Goal: Information Seeking & Learning: Learn about a topic

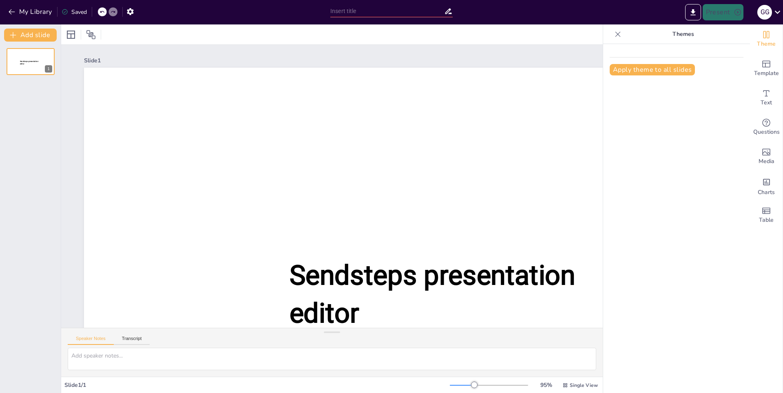
type input "Профсоюз для студентов: Защита прав и активное участие в жизни университета"
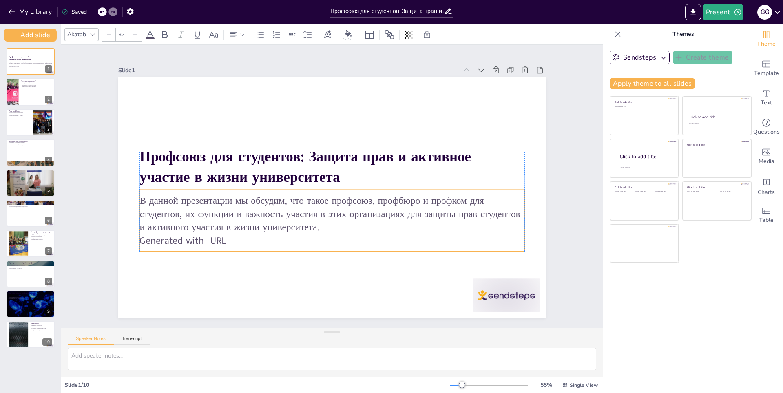
drag, startPoint x: 315, startPoint y: 222, endPoint x: 310, endPoint y: 226, distance: 6.4
click at [310, 226] on p "В данной презентации мы обсудим, что такое профсоюз, профбюро и профком для сту…" at bounding box center [332, 214] width 385 height 40
click at [310, 226] on p "В данной презентации мы обсудим, что такое профсоюз, профбюро и профком для сту…" at bounding box center [327, 214] width 385 height 40
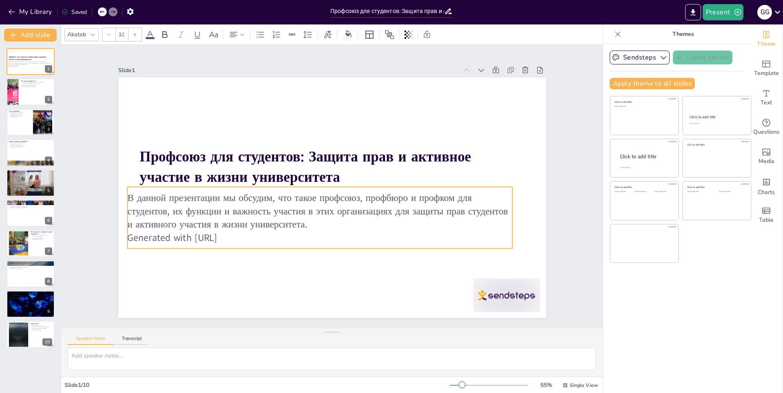
drag, startPoint x: 306, startPoint y: 226, endPoint x: 299, endPoint y: 223, distance: 7.9
click at [299, 223] on p "В данной презентации мы обсудим, что такое профсоюз, профбюро и профком для сту…" at bounding box center [319, 211] width 385 height 40
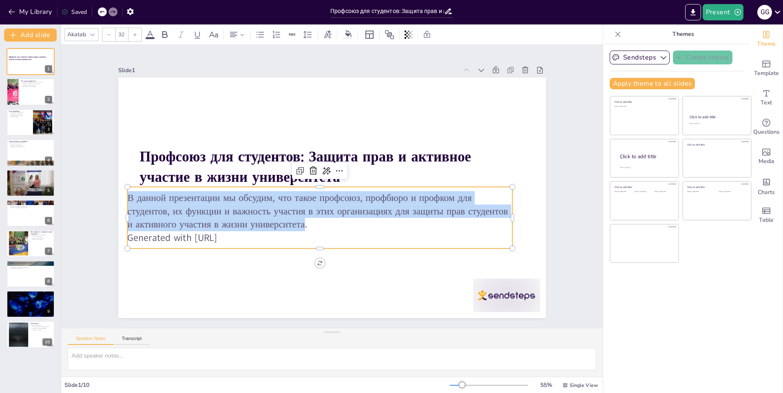
drag, startPoint x: 299, startPoint y: 222, endPoint x: 123, endPoint y: 195, distance: 178.3
click at [127, 195] on p "В данной презентации мы обсудим, что такое профсоюз, профбюро и профком для сту…" at bounding box center [319, 211] width 385 height 40
copy p "В данной презентации мы обсудим, что такое профсоюз, профбюро и профком для сту…"
click at [21, 92] on div at bounding box center [30, 92] width 49 height 28
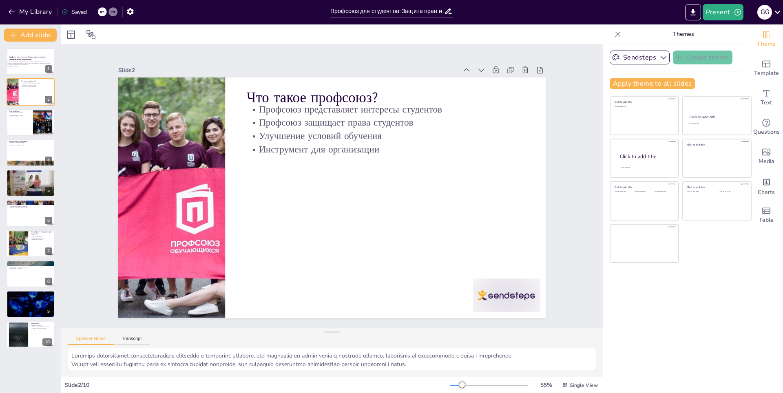
scroll to position [19, 0]
drag, startPoint x: 69, startPoint y: 356, endPoint x: 480, endPoint y: 364, distance: 411.7
click at [480, 364] on textarea at bounding box center [332, 359] width 529 height 22
click at [20, 123] on div at bounding box center [30, 123] width 49 height 28
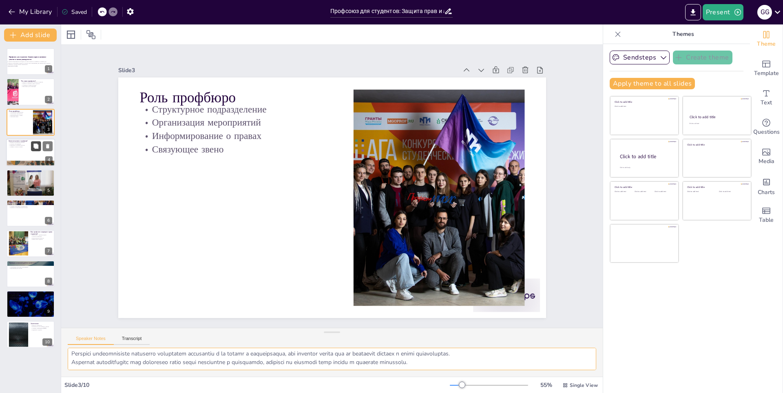
click at [34, 145] on icon at bounding box center [35, 146] width 5 height 5
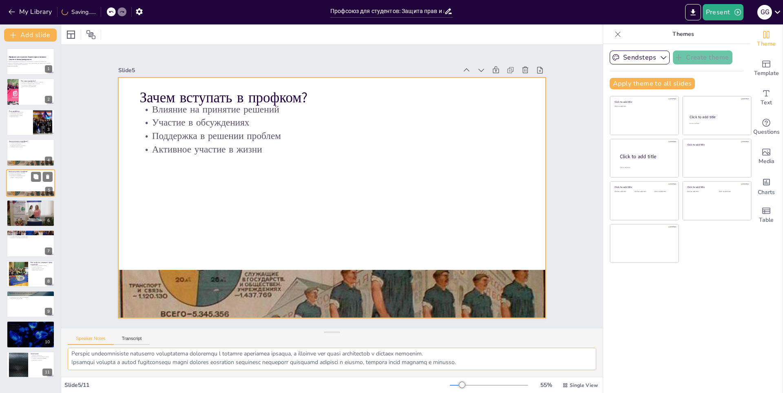
click at [27, 182] on div at bounding box center [30, 183] width 49 height 28
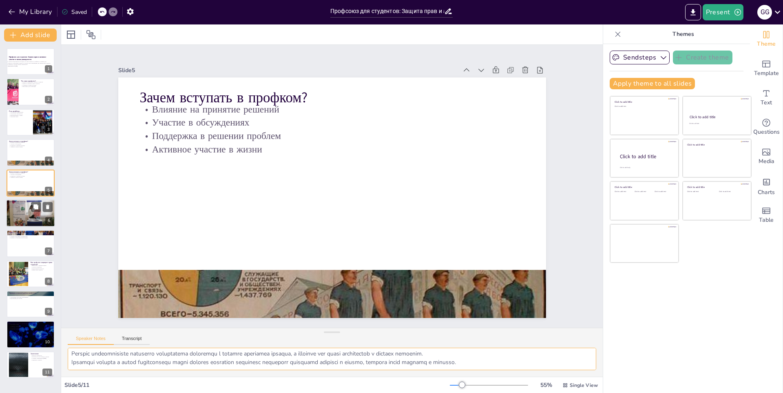
click at [19, 213] on div at bounding box center [30, 213] width 49 height 33
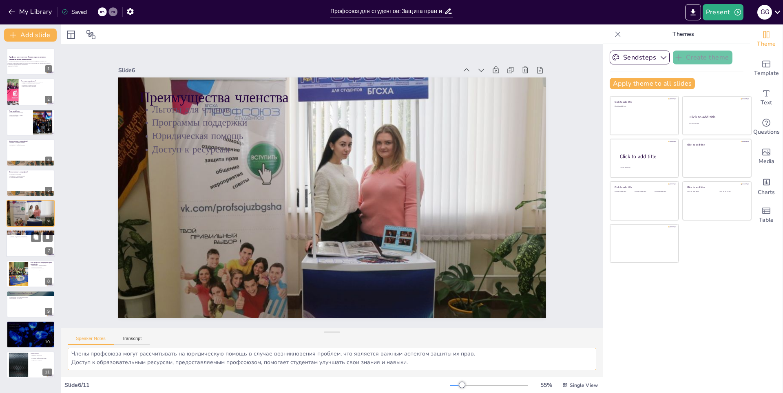
click at [24, 246] on div at bounding box center [30, 244] width 49 height 28
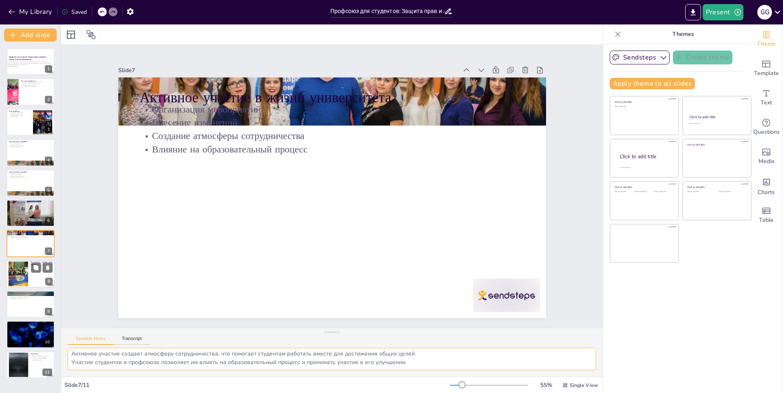
click at [30, 269] on div at bounding box center [30, 274] width 49 height 28
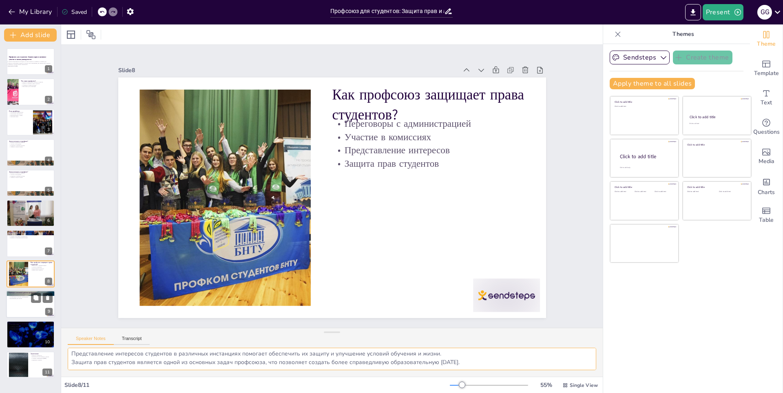
click at [24, 311] on div at bounding box center [30, 304] width 49 height 28
type textarea "Улучшение условий проживания в общежитиях является важным достижением профсоюза…"
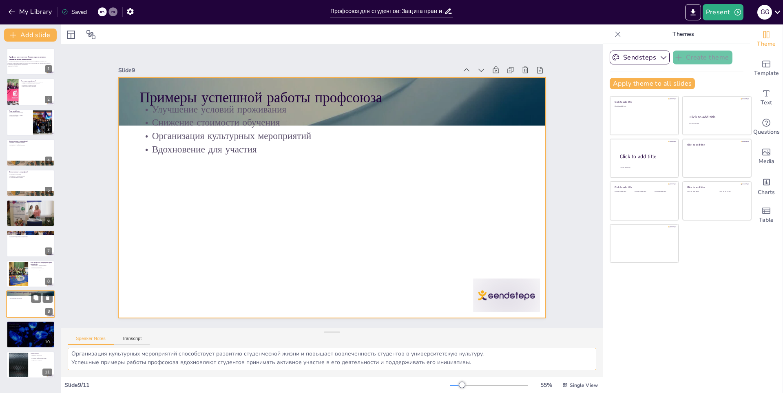
click at [24, 308] on div at bounding box center [30, 304] width 49 height 28
